Goal: Information Seeking & Learning: Learn about a topic

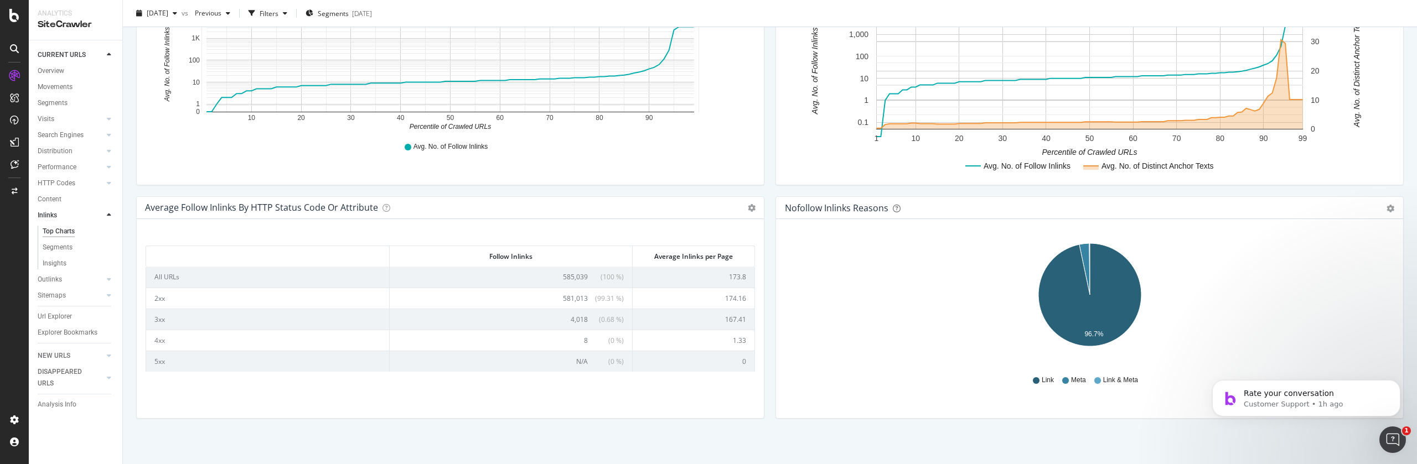
scroll to position [43, 0]
click at [49, 252] on div "Segments" at bounding box center [58, 248] width 30 height 12
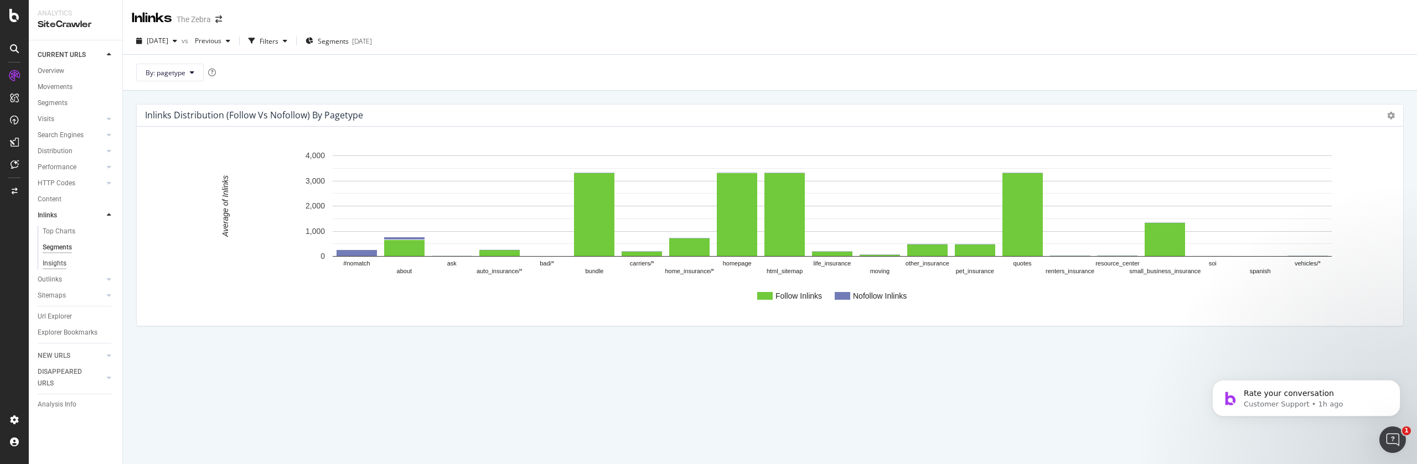
click at [57, 262] on div "Insights" at bounding box center [55, 264] width 24 height 12
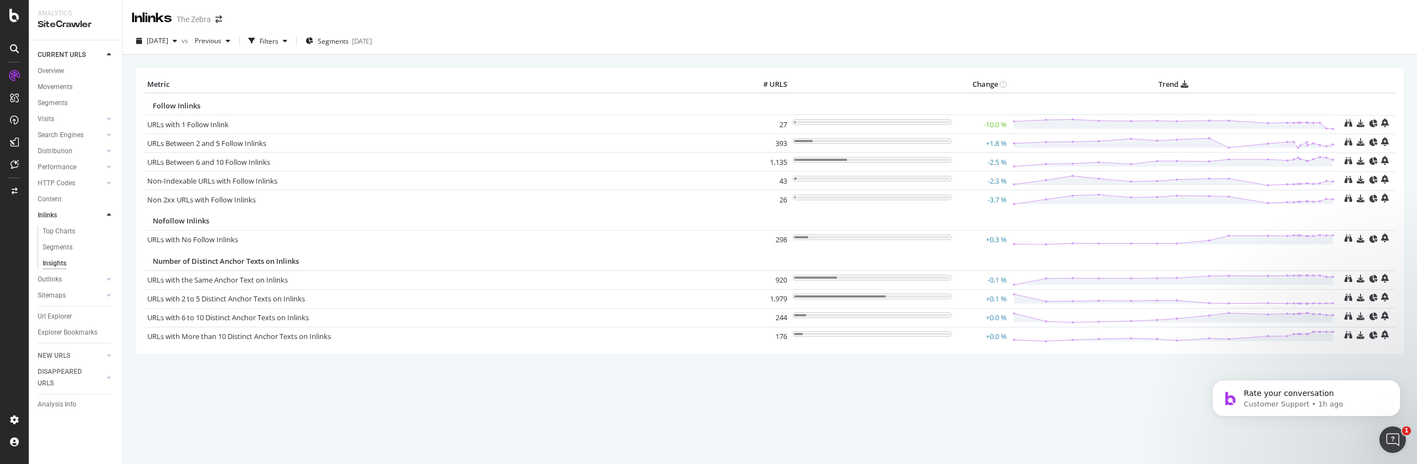
click at [787, 125] on td "27" at bounding box center [767, 124] width 44 height 19
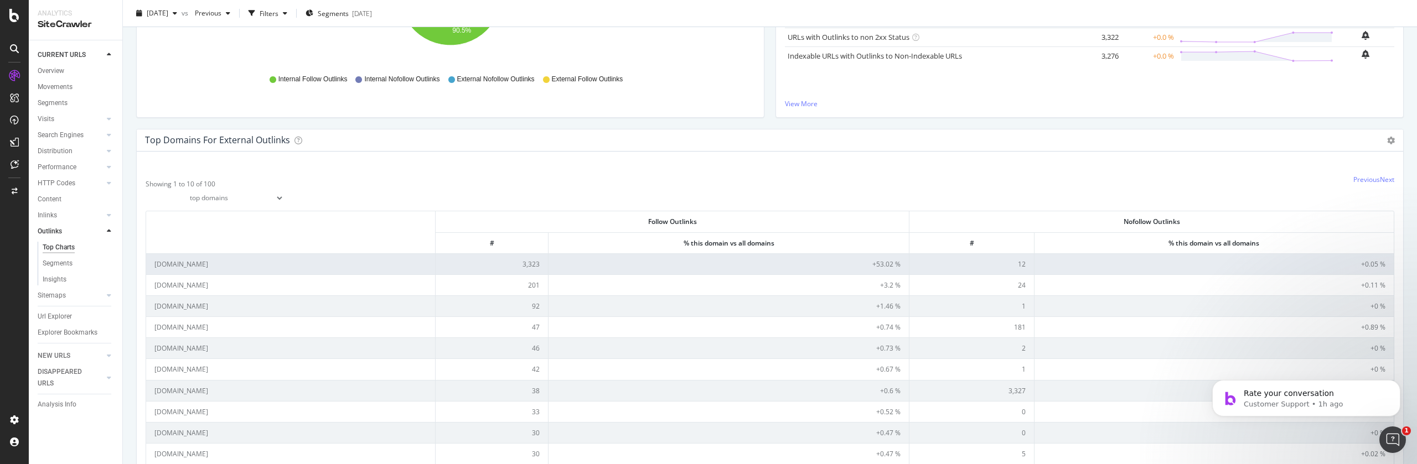
scroll to position [271, 0]
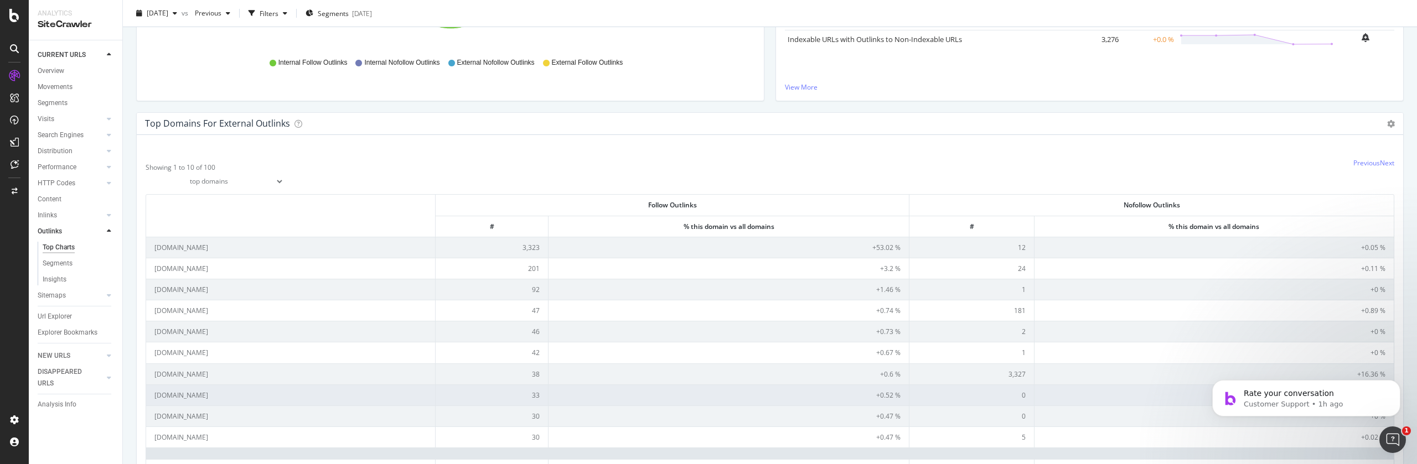
click at [191, 397] on td "edgarsnyder.com" at bounding box center [290, 395] width 289 height 21
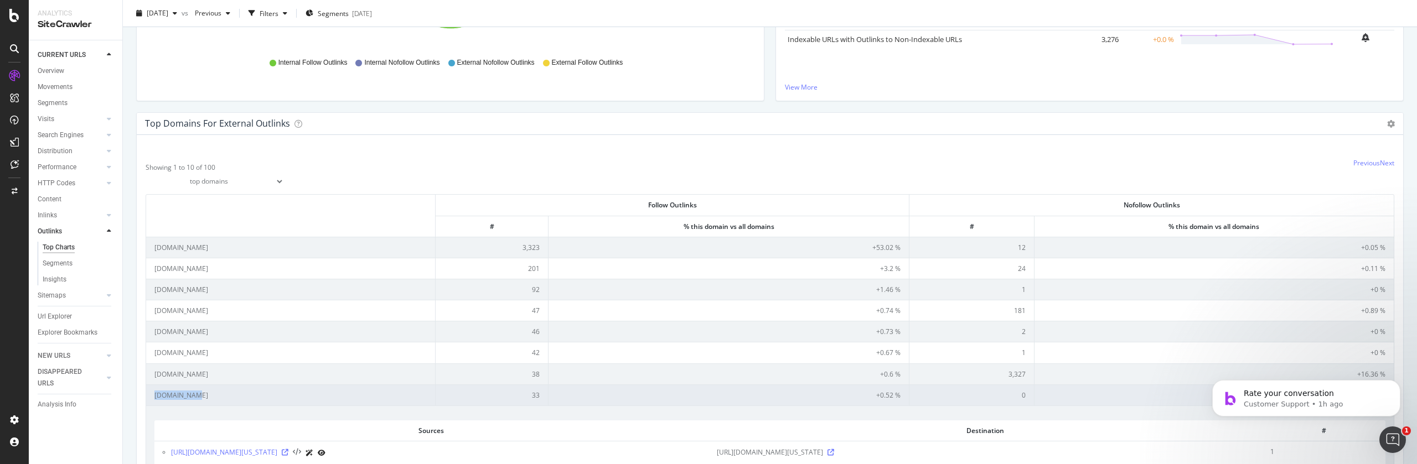
click at [191, 397] on td "edgarsnyder.com" at bounding box center [290, 395] width 289 height 21
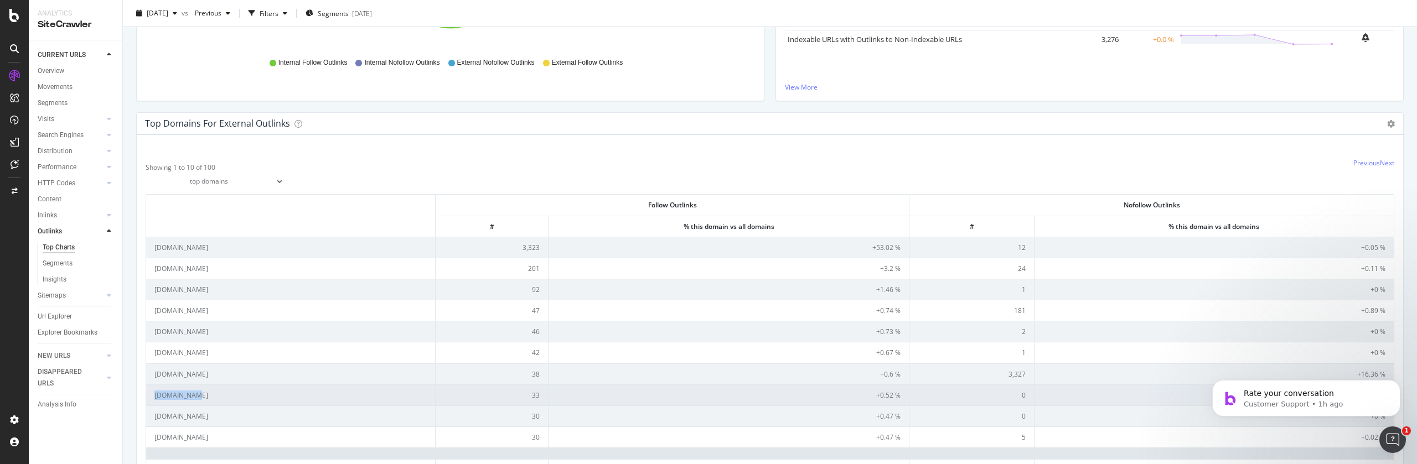
click at [191, 397] on td "edgarsnyder.com" at bounding box center [290, 395] width 289 height 21
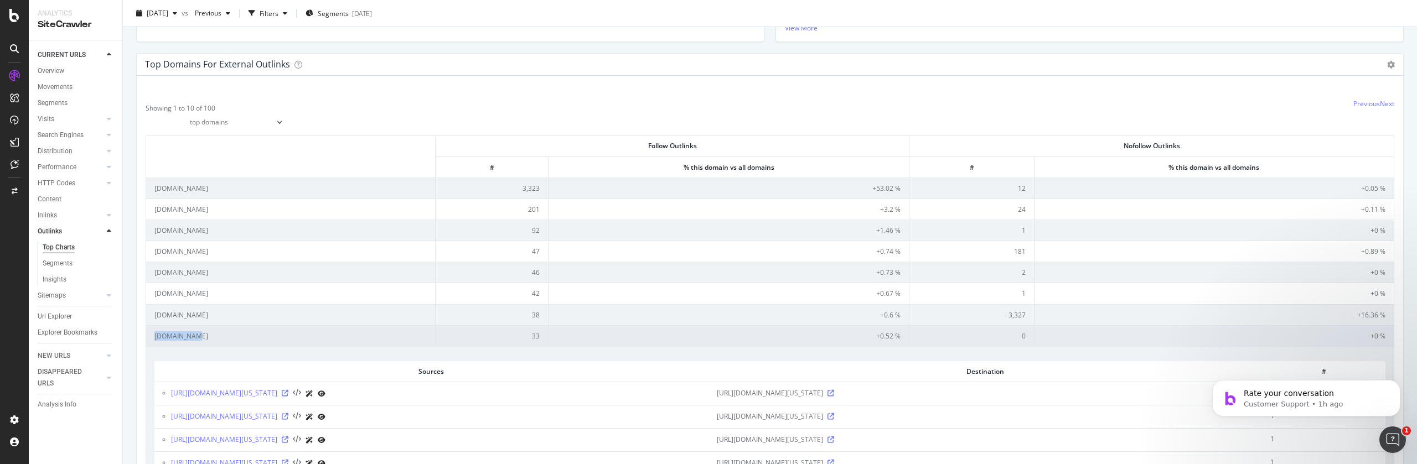
scroll to position [376, 0]
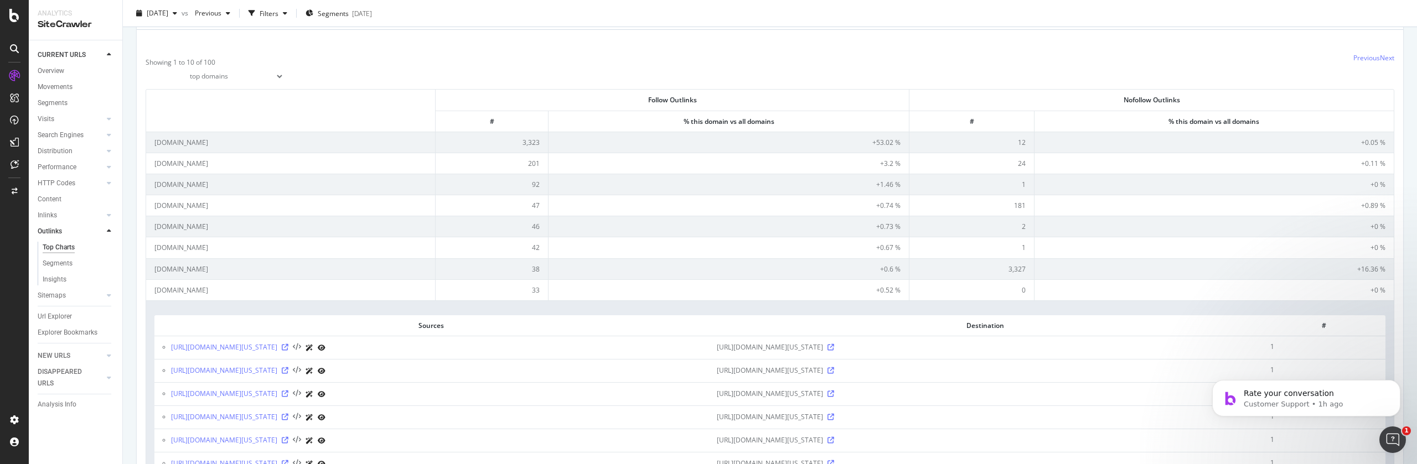
click at [823, 349] on span "https://www.edgarsnyder.com/drunk-driving/driving-alcohol-laws/Minnesota.html" at bounding box center [770, 347] width 106 height 11
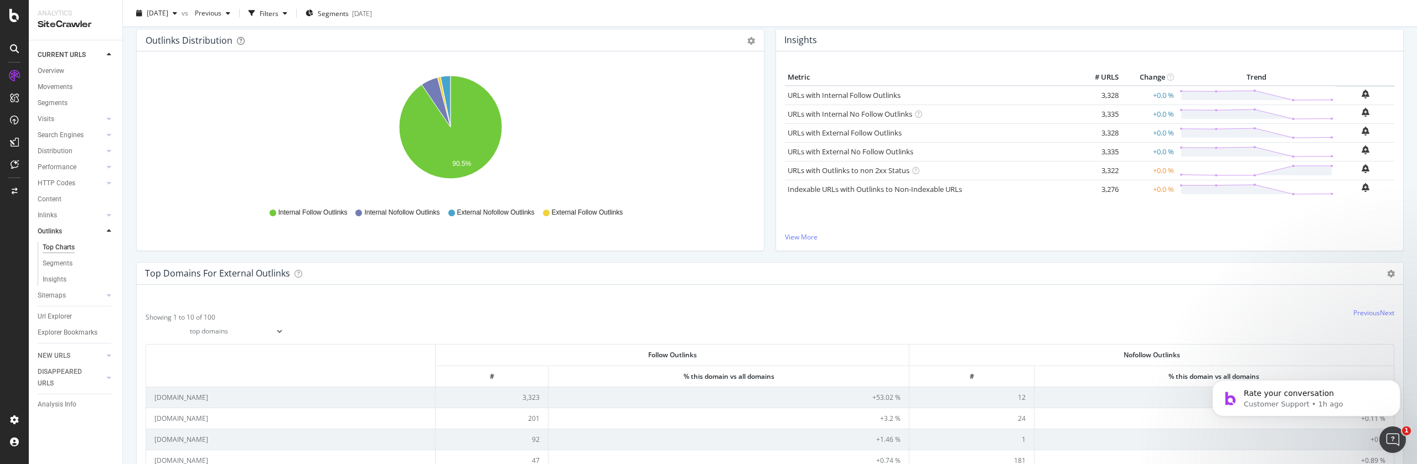
scroll to position [410, 0]
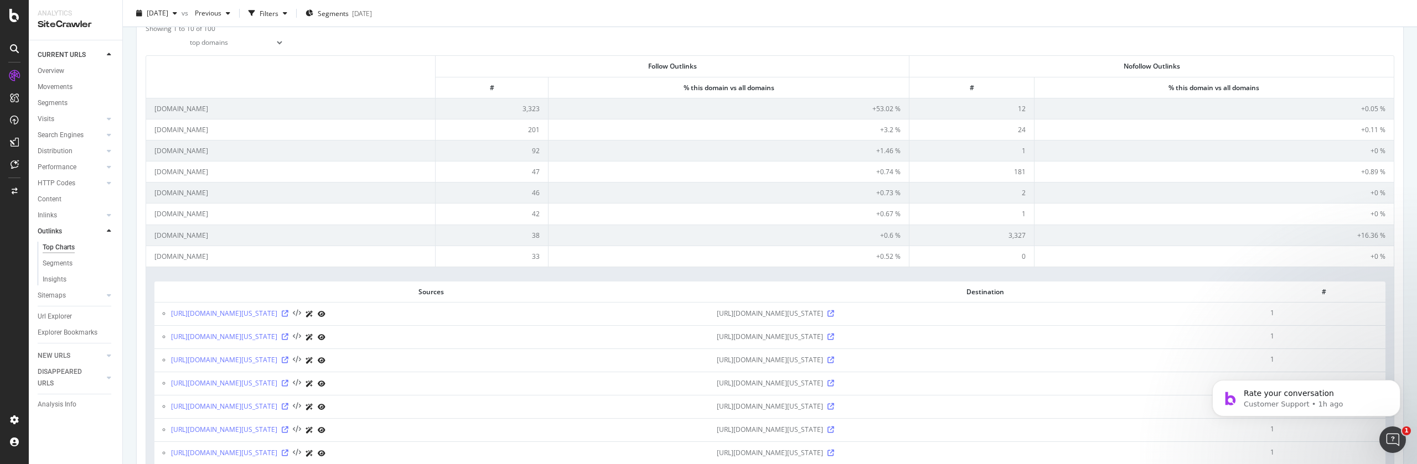
click at [477, 286] on th "Sources" at bounding box center [431, 292] width 554 height 20
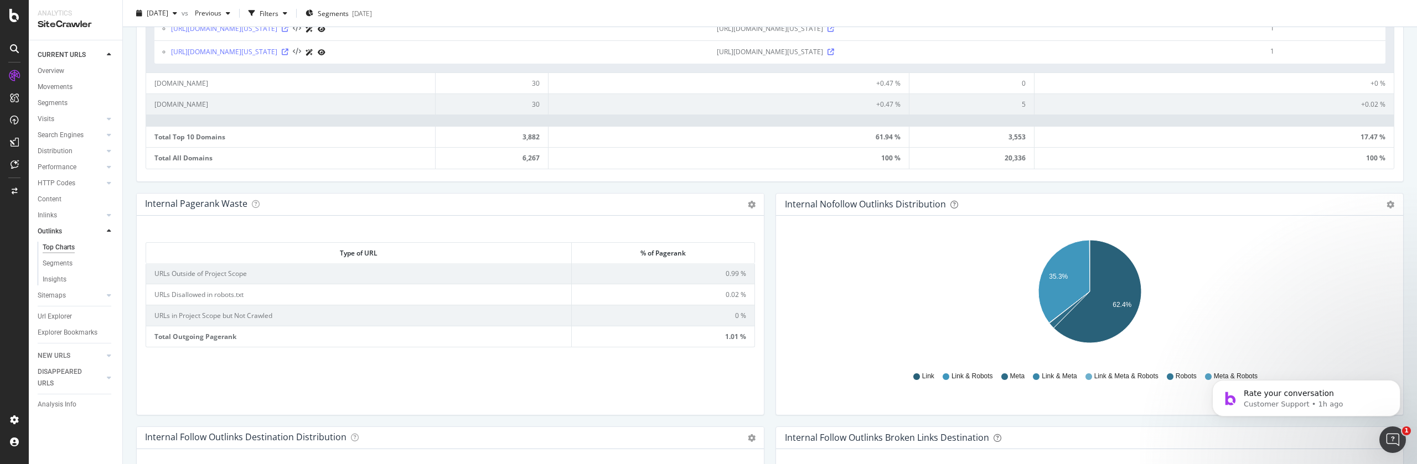
scroll to position [1418, 0]
click at [258, 202] on div "Internal Pagerank Waste Table Expand Export as CSV Add to Custom Report" at bounding box center [450, 202] width 627 height 22
click at [255, 203] on icon at bounding box center [256, 202] width 8 height 8
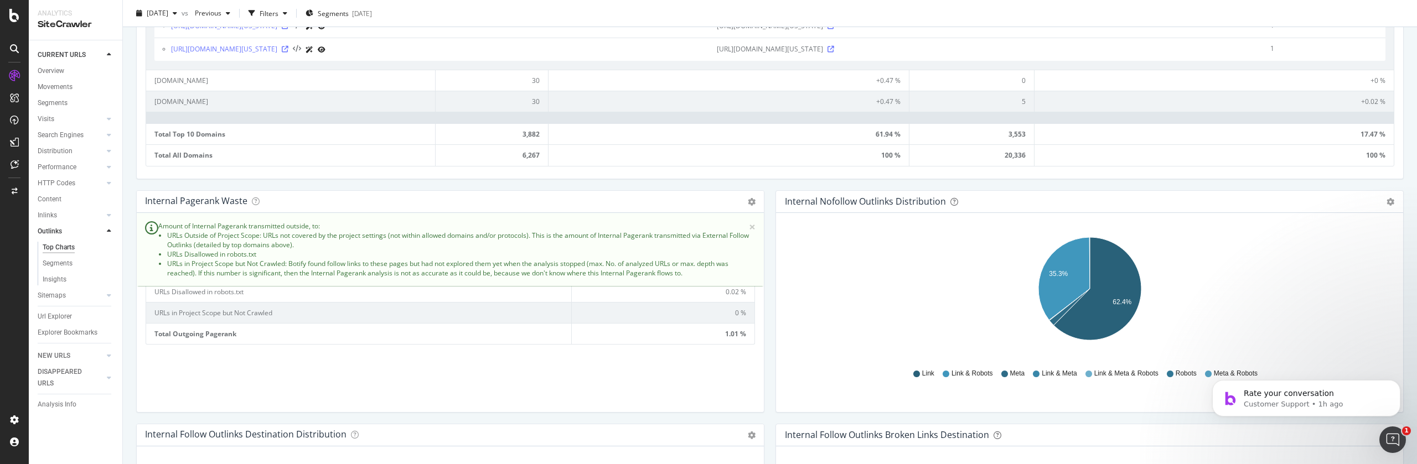
click at [418, 387] on div "Type of URL % of Pagerank Type of URL % of Pagerank URLs Outside of Project Sco…" at bounding box center [450, 317] width 609 height 173
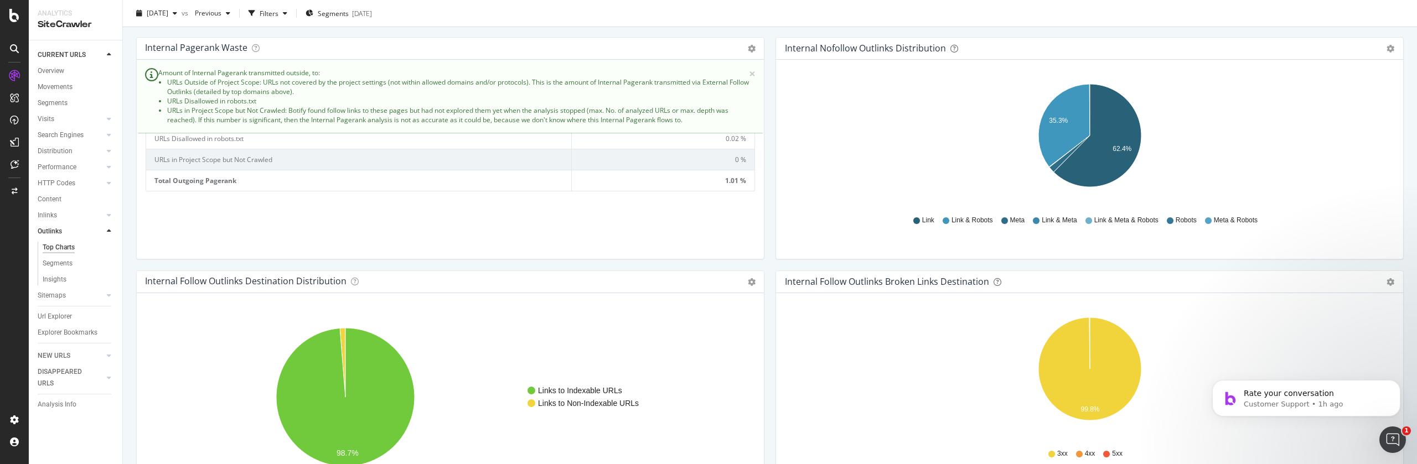
scroll to position [1650, 0]
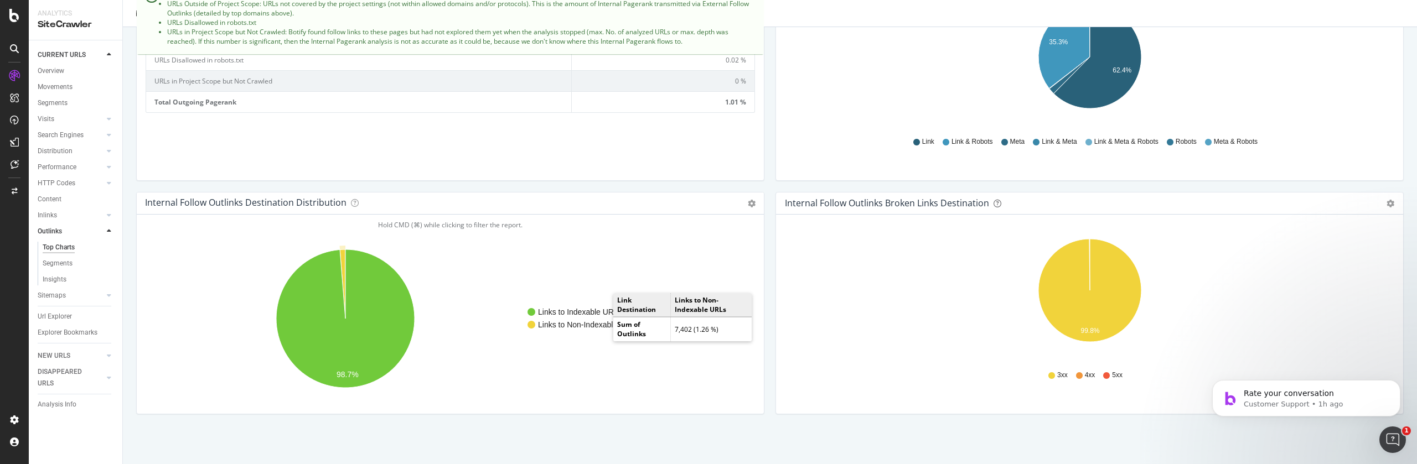
click at [600, 325] on text "Links to Non-Indexable URLs" at bounding box center [588, 324] width 101 height 9
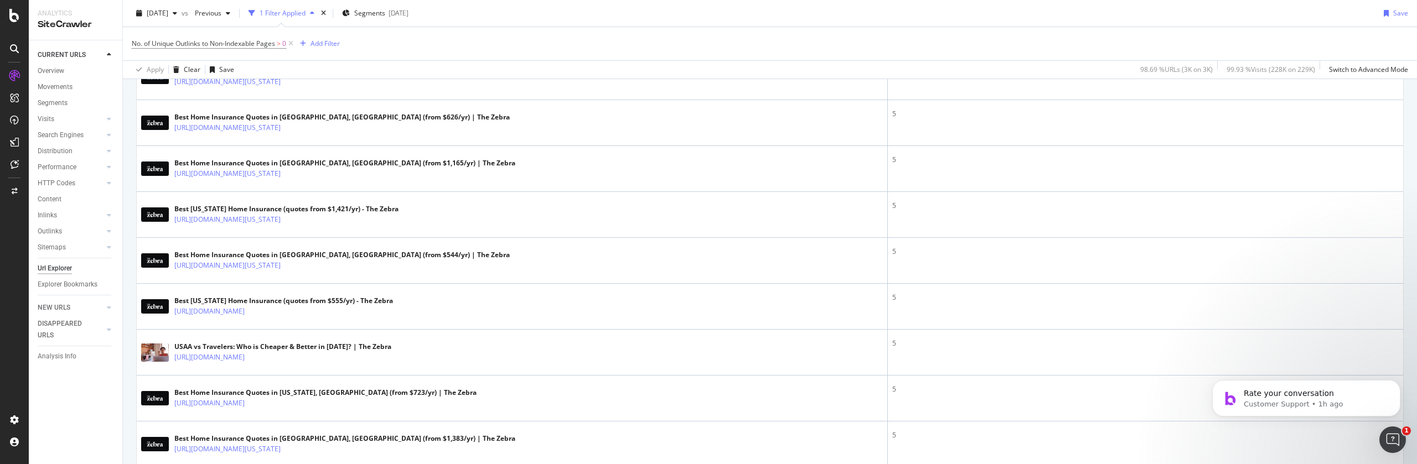
scroll to position [1960, 0]
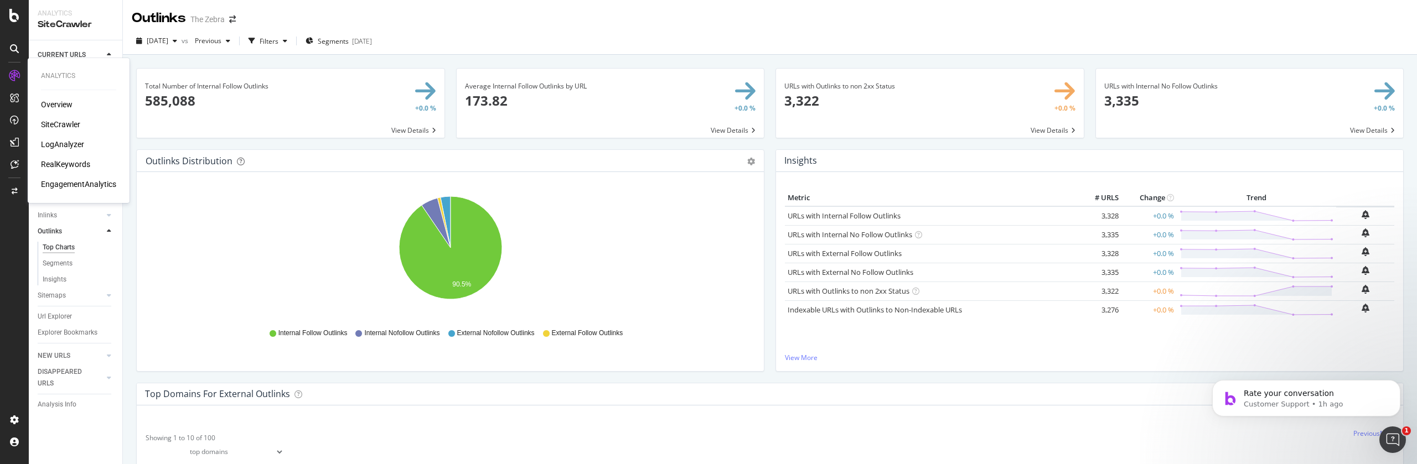
click at [64, 142] on div "LogAnalyzer" at bounding box center [62, 144] width 43 height 11
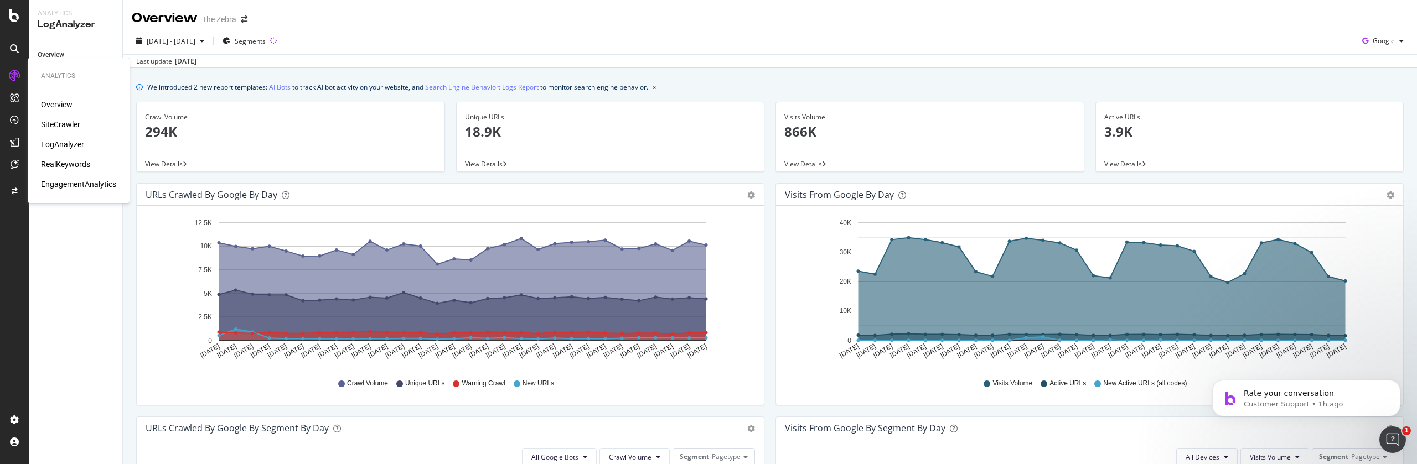
click at [55, 179] on div "EngagementAnalytics" at bounding box center [78, 184] width 75 height 11
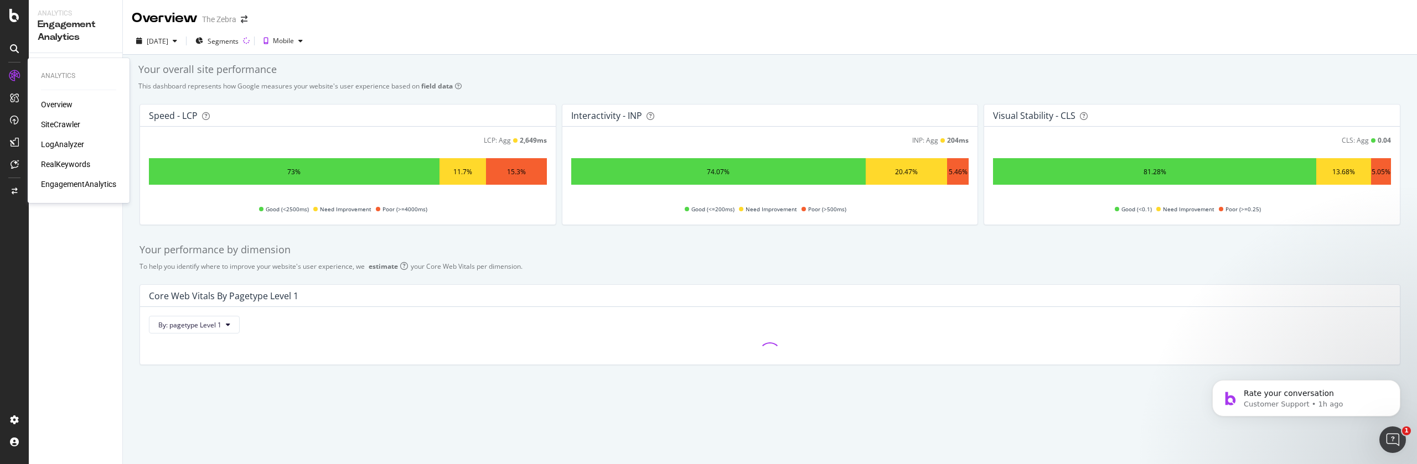
click at [56, 144] on div "LogAnalyzer" at bounding box center [62, 144] width 43 height 11
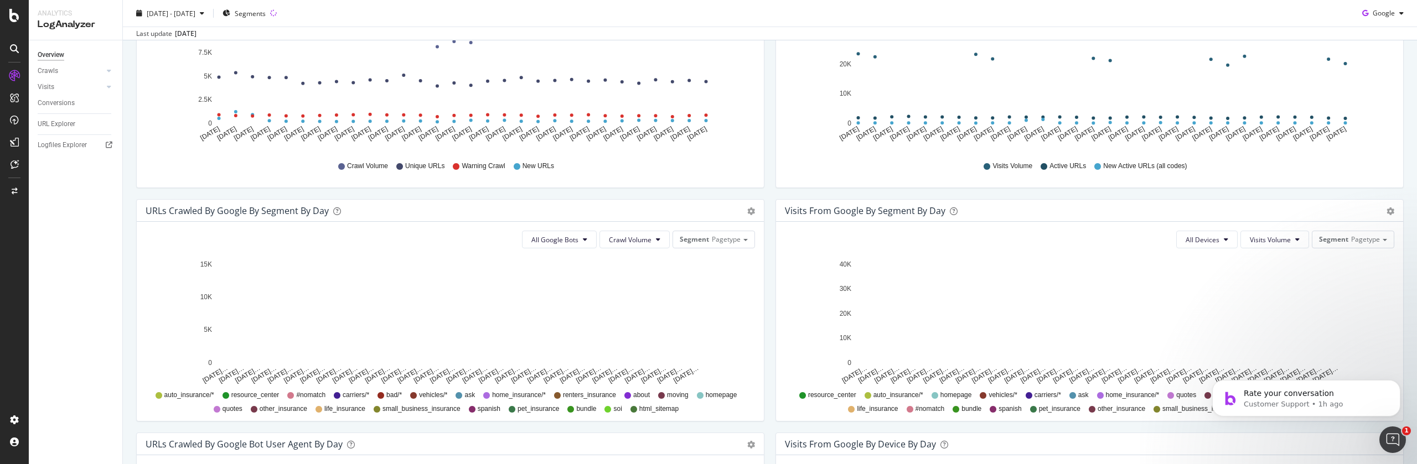
scroll to position [289, 0]
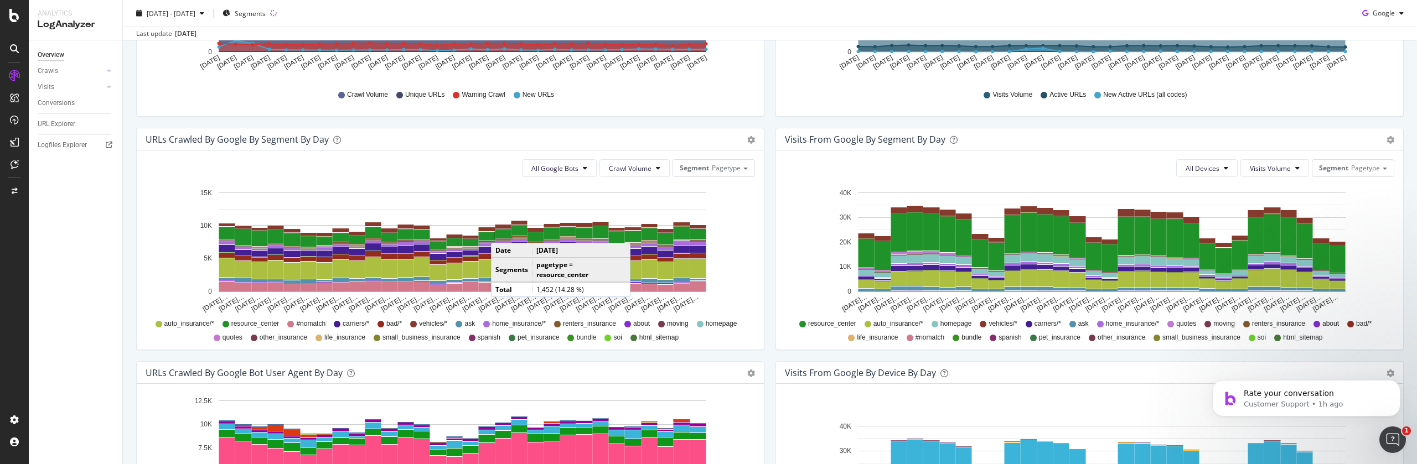
click at [501, 232] on rect "A chart." at bounding box center [503, 234] width 16 height 9
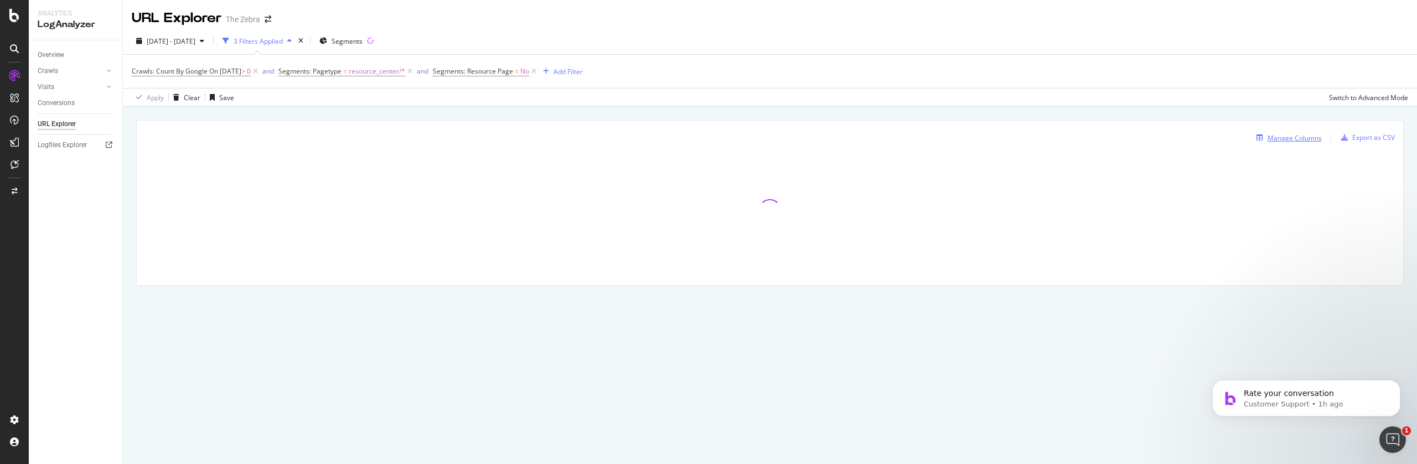
click at [1301, 144] on button "Manage Columns" at bounding box center [1287, 137] width 70 height 13
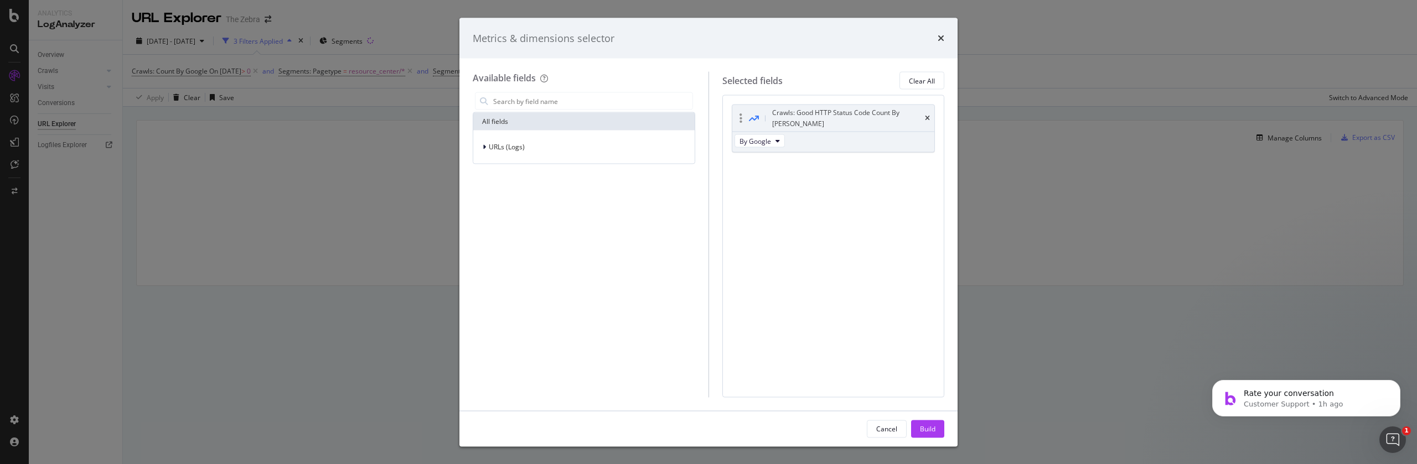
click at [765, 138] on div "By Google" at bounding box center [760, 142] width 57 height 20
click at [769, 136] on span "By Google" at bounding box center [755, 140] width 32 height 9
click at [888, 156] on div "Crawls: Good HTTP Status Code Count By Day By Google You can use this field as a" at bounding box center [834, 141] width 204 height 72
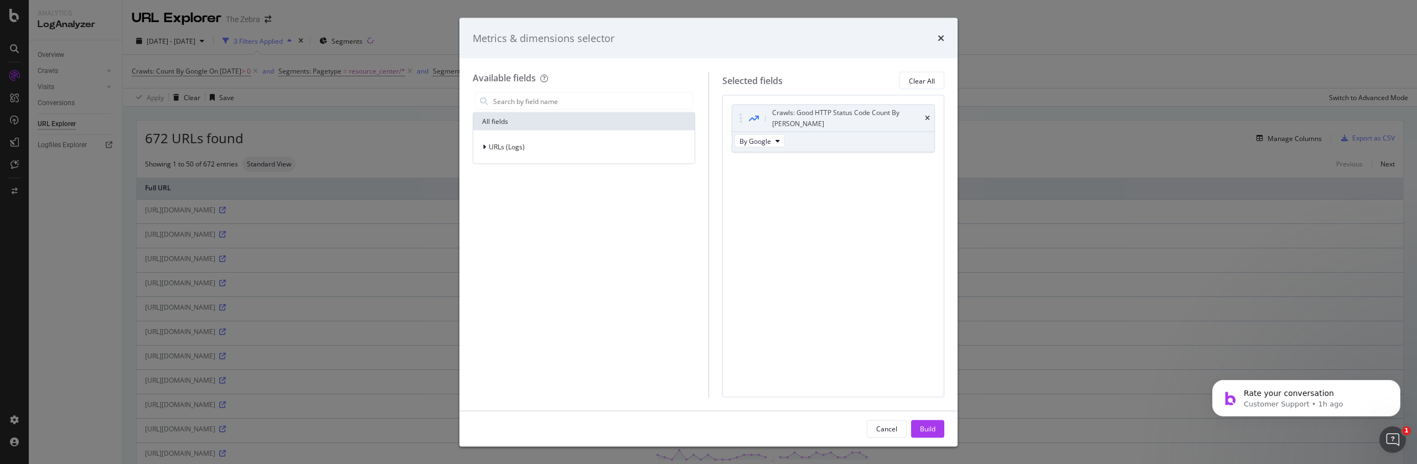
click at [408, 105] on div "Metrics & dimensions selector Available fields All fields URLs (Logs) Selected …" at bounding box center [708, 232] width 1417 height 464
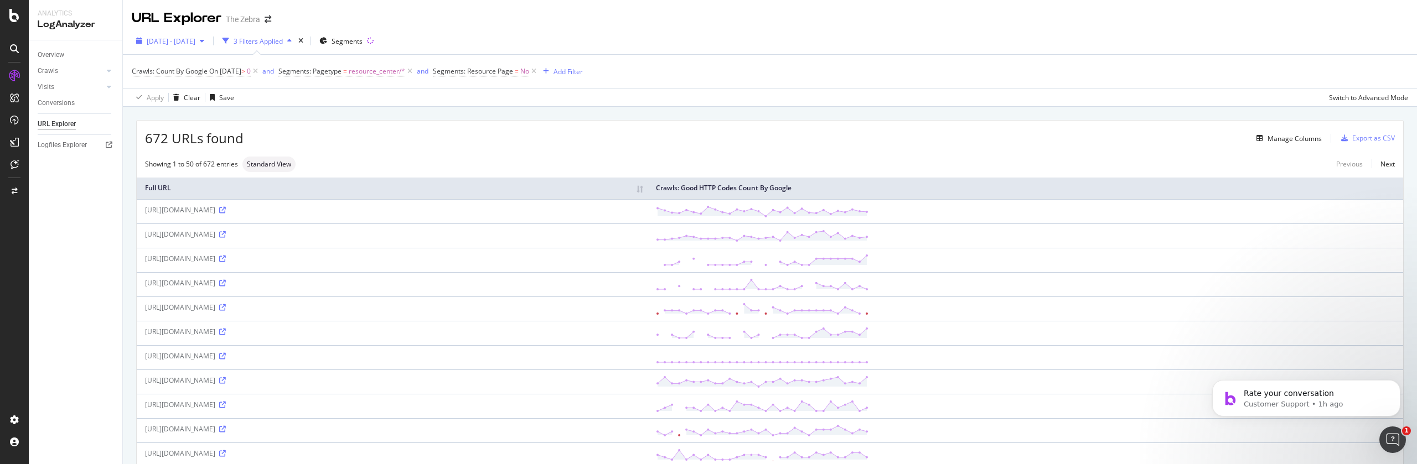
click at [189, 40] on span "2025 Aug. 9th - Sep. 7th" at bounding box center [171, 41] width 49 height 9
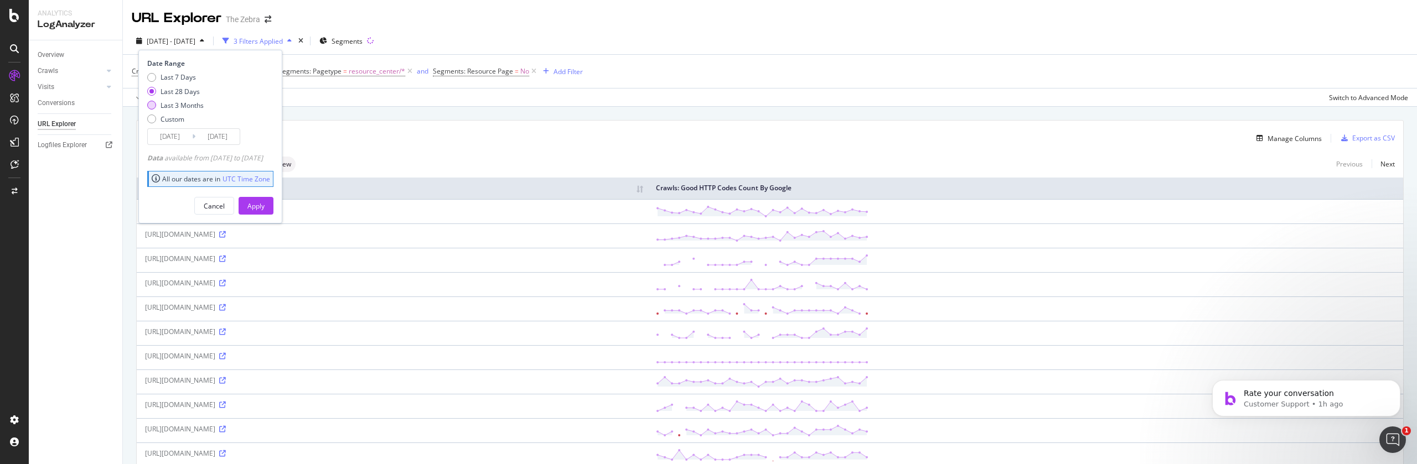
click at [191, 105] on div "Last 3 Months" at bounding box center [181, 105] width 43 height 9
type input "2025/06/08"
click at [273, 197] on button "Apply" at bounding box center [256, 206] width 35 height 18
